Goal: Register for event/course

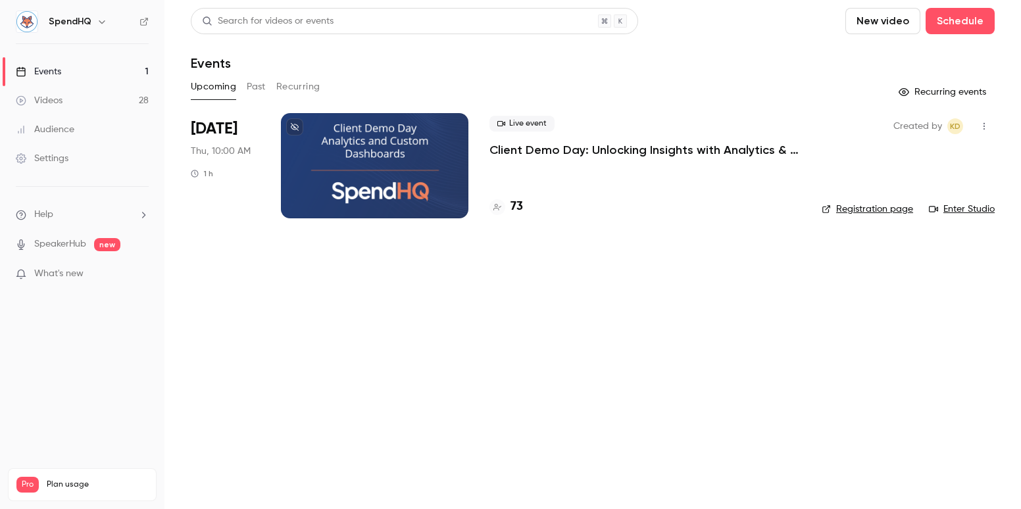
click at [393, 158] on div at bounding box center [374, 165] width 187 height 105
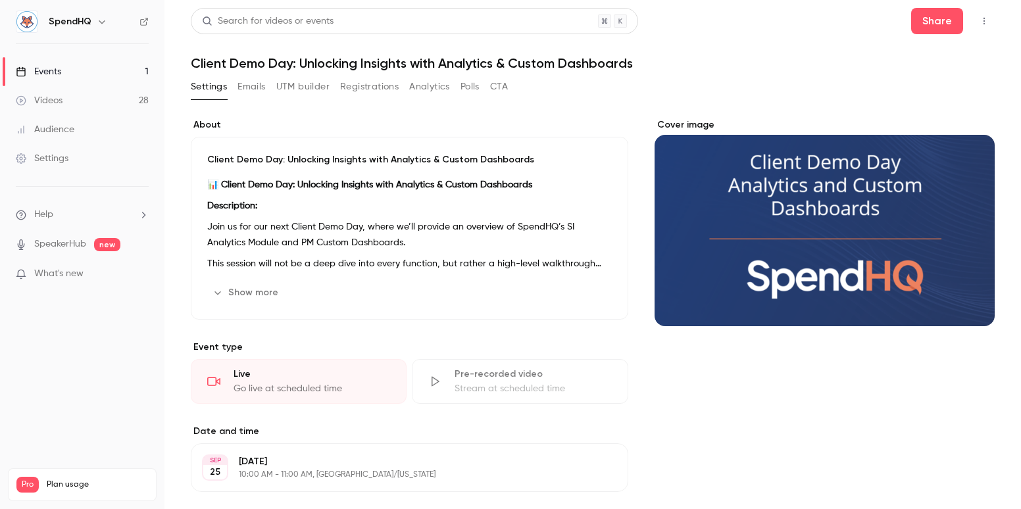
click at [978, 20] on icon "button" at bounding box center [983, 20] width 11 height 9
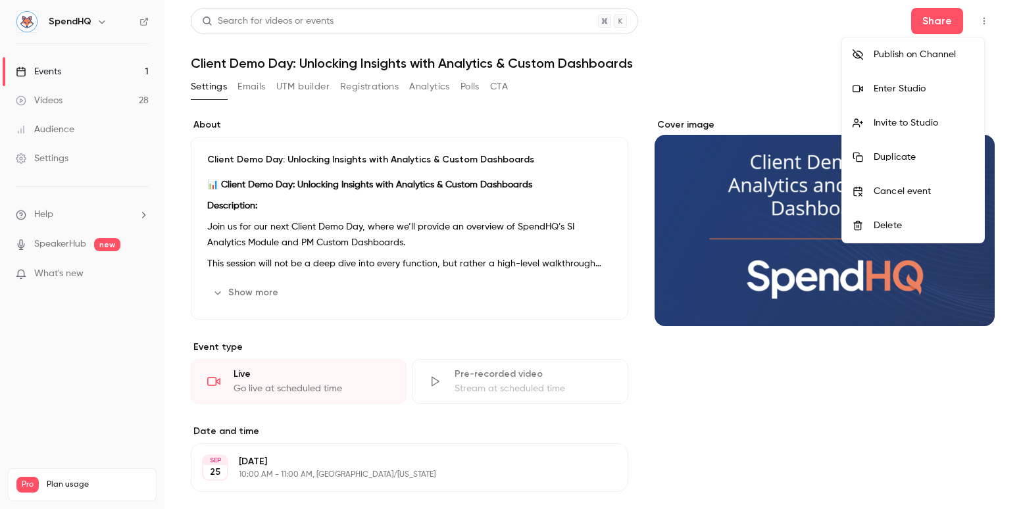
click at [904, 90] on div "Enter Studio" at bounding box center [923, 88] width 100 height 13
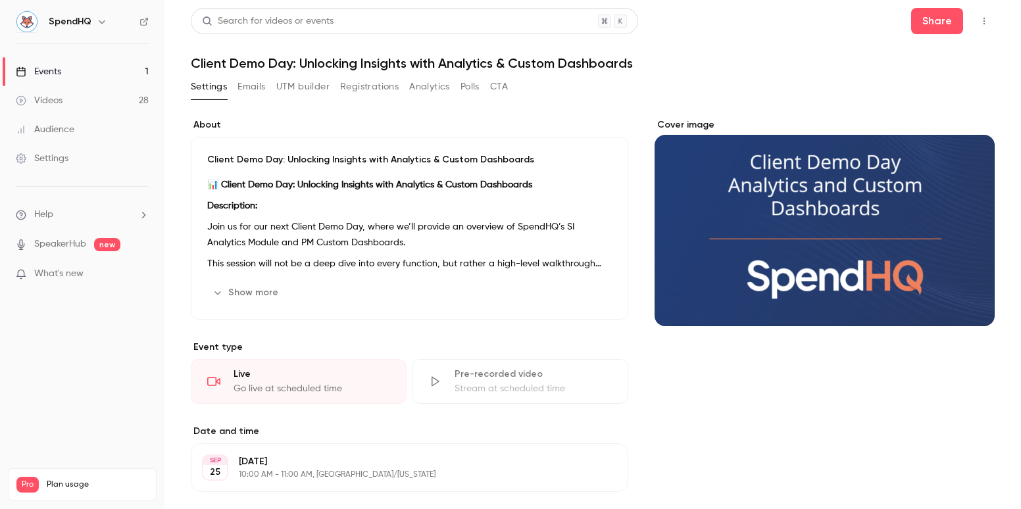
click at [50, 66] on div "Events" at bounding box center [38, 71] width 45 height 13
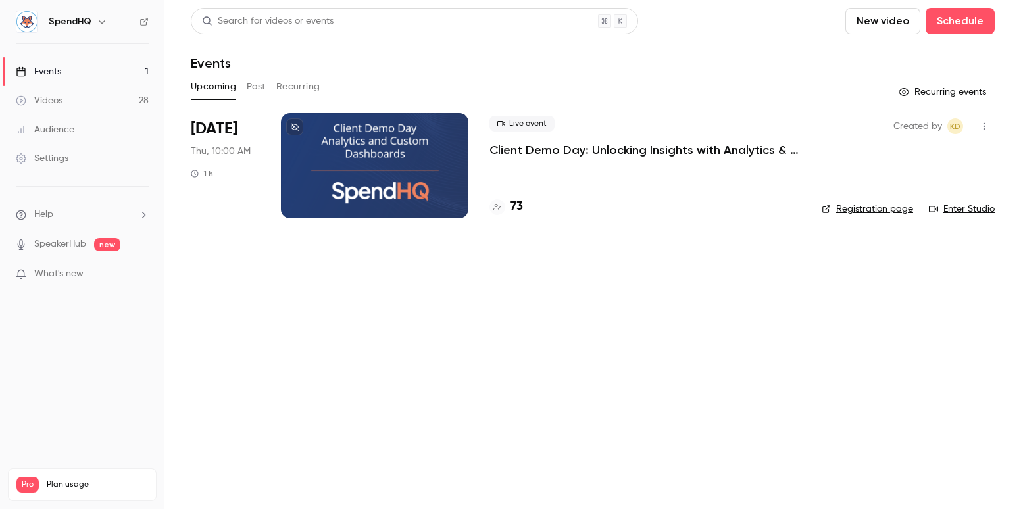
click at [965, 209] on link "Enter Studio" at bounding box center [961, 209] width 66 height 13
